Goal: Task Accomplishment & Management: Manage account settings

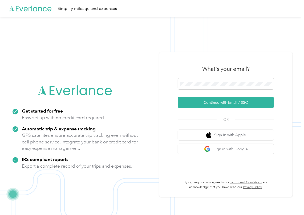
click at [202, 101] on button "Continue with Email / SSO" at bounding box center [226, 102] width 96 height 11
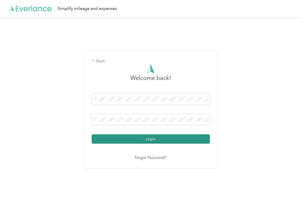
click at [112, 140] on button "Login" at bounding box center [151, 139] width 118 height 9
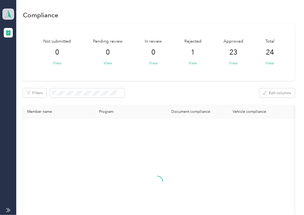
click at [9, 13] on polygon at bounding box center [9, 13] width 3 height 7
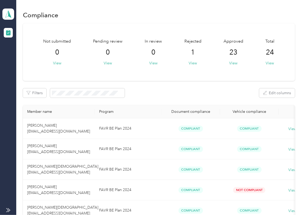
click at [20, 54] on div "Log out" at bounding box center [17, 56] width 21 height 6
